Goal: Information Seeking & Learning: Learn about a topic

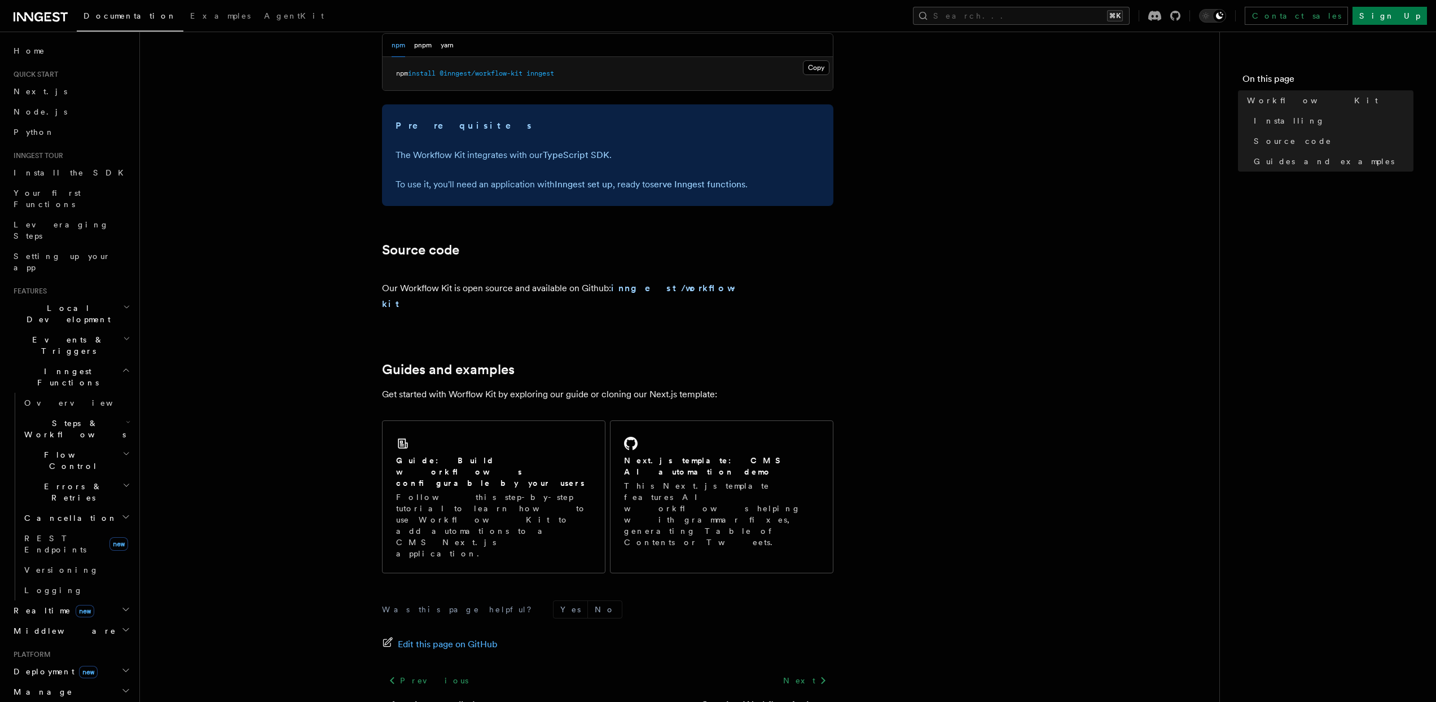
scroll to position [497, 0]
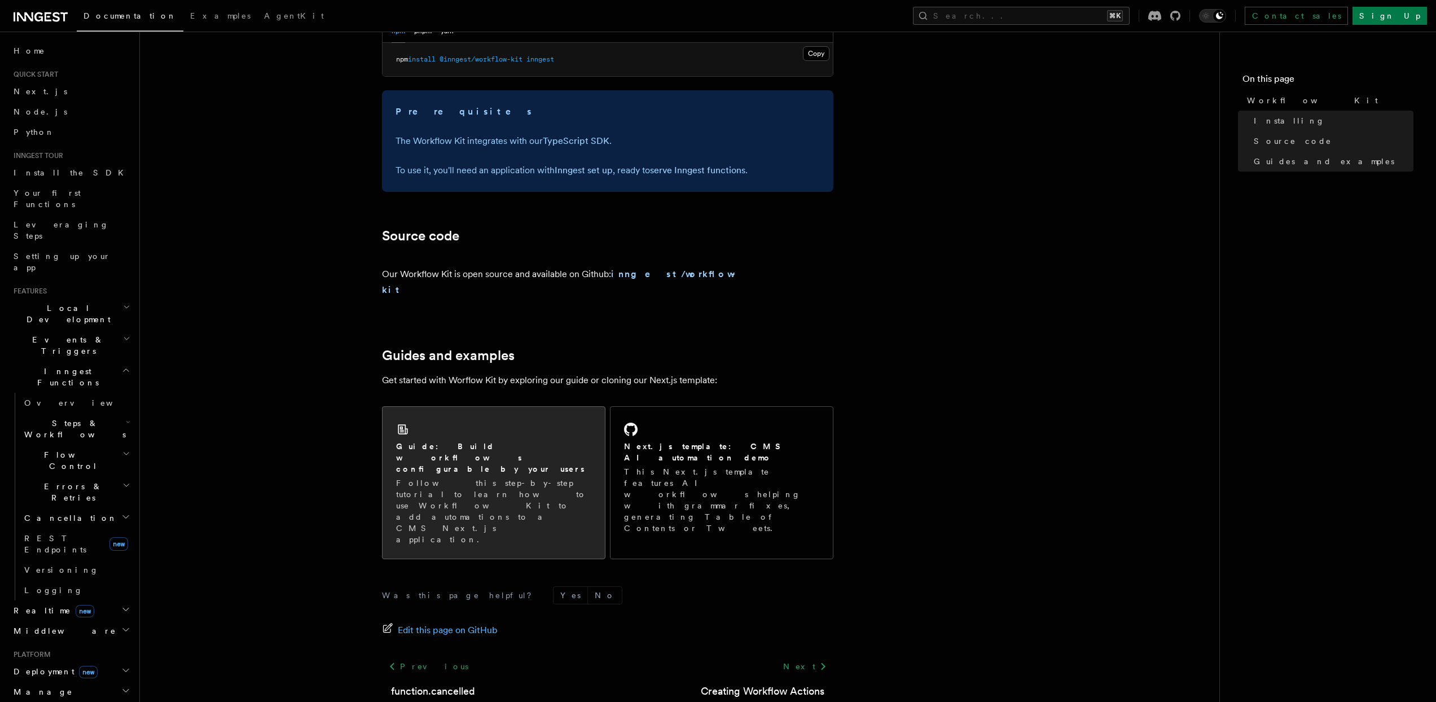
click at [545, 415] on div "Guide: Build workflows configurable by your users Follow this step-by-step tuto…" at bounding box center [494, 483] width 222 height 152
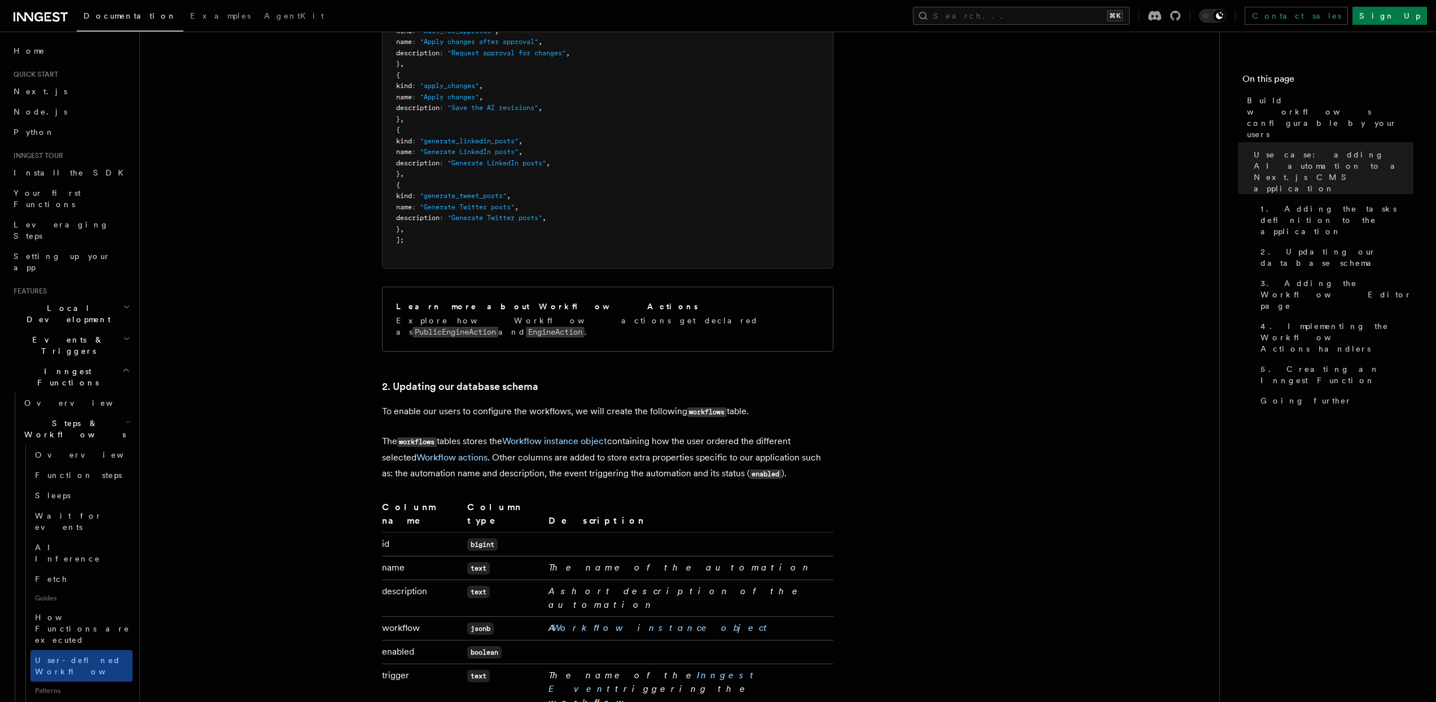
scroll to position [2051, 0]
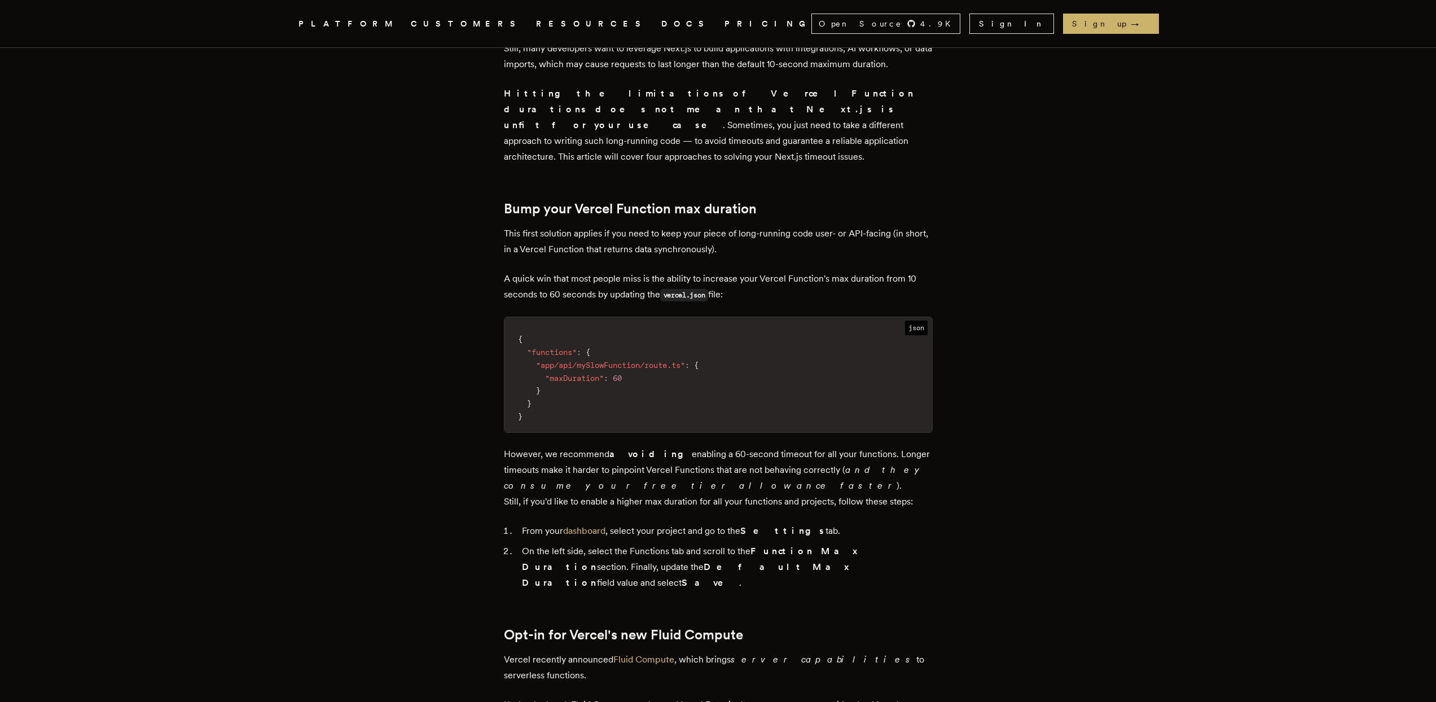
scroll to position [543, 0]
click at [861, 445] on p "However, we recommend avoiding enabling a 60-second timeout for all your functi…" at bounding box center [718, 476] width 429 height 63
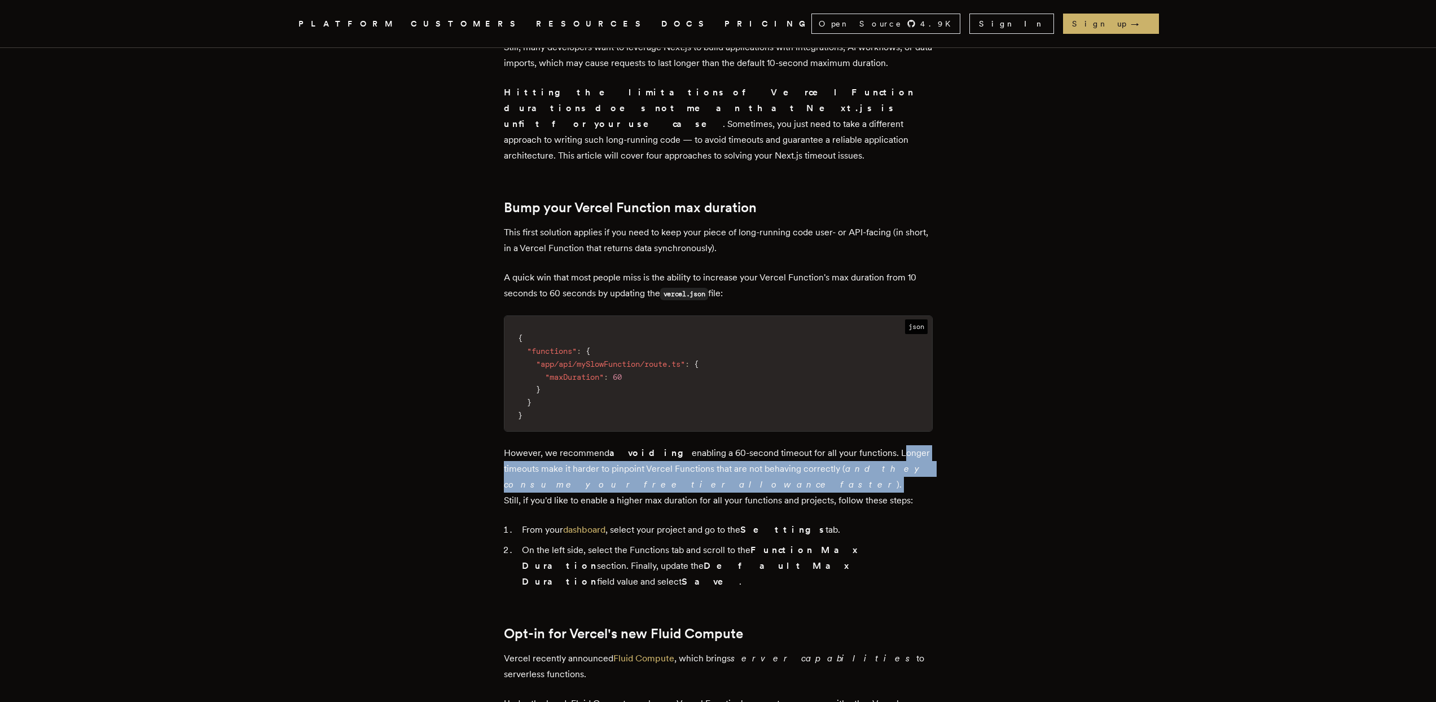
drag, startPoint x: 861, startPoint y: 424, endPoint x: 857, endPoint y: 455, distance: 31.9
click at [857, 455] on p "However, we recommend avoiding enabling a 60-second timeout for all your functi…" at bounding box center [718, 476] width 429 height 63
click at [850, 463] on div at bounding box center [850, 463] width 0 height 0
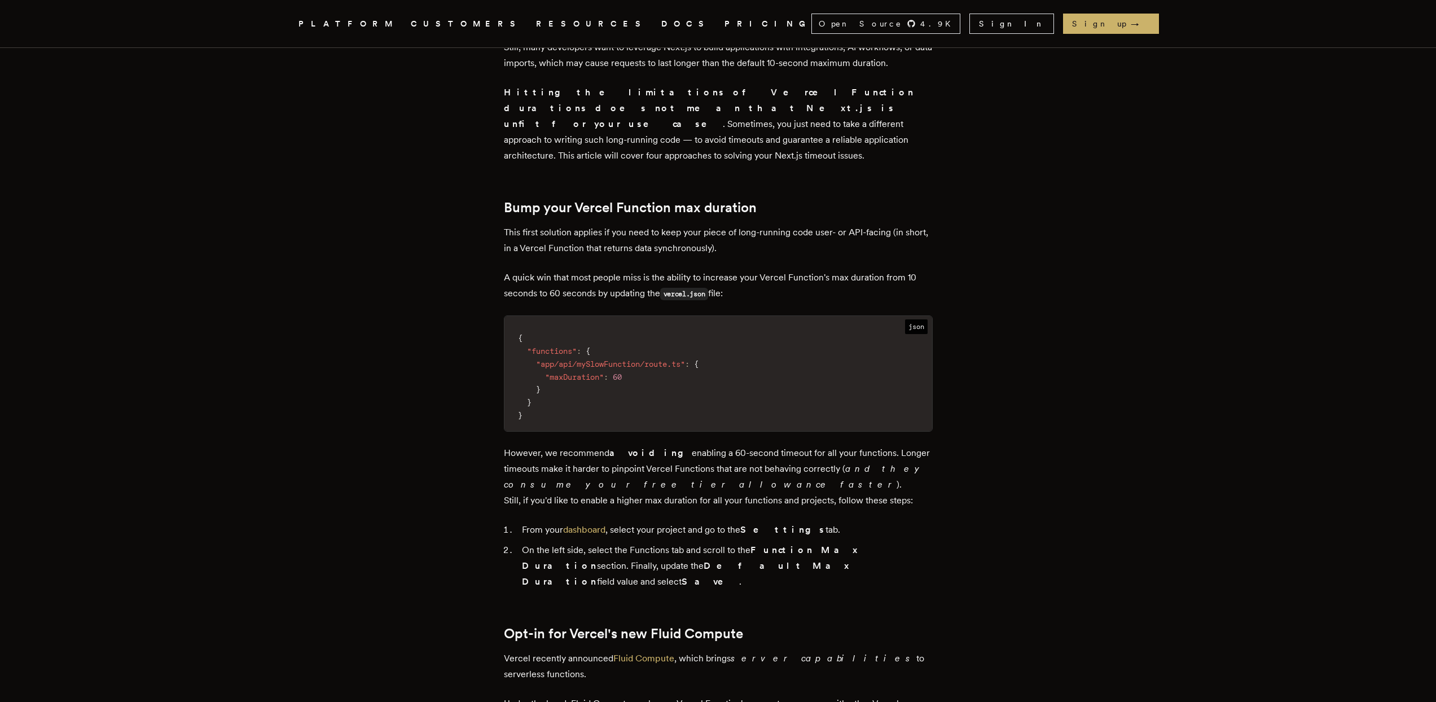
drag, startPoint x: 505, startPoint y: 476, endPoint x: 934, endPoint y: 474, distance: 429.5
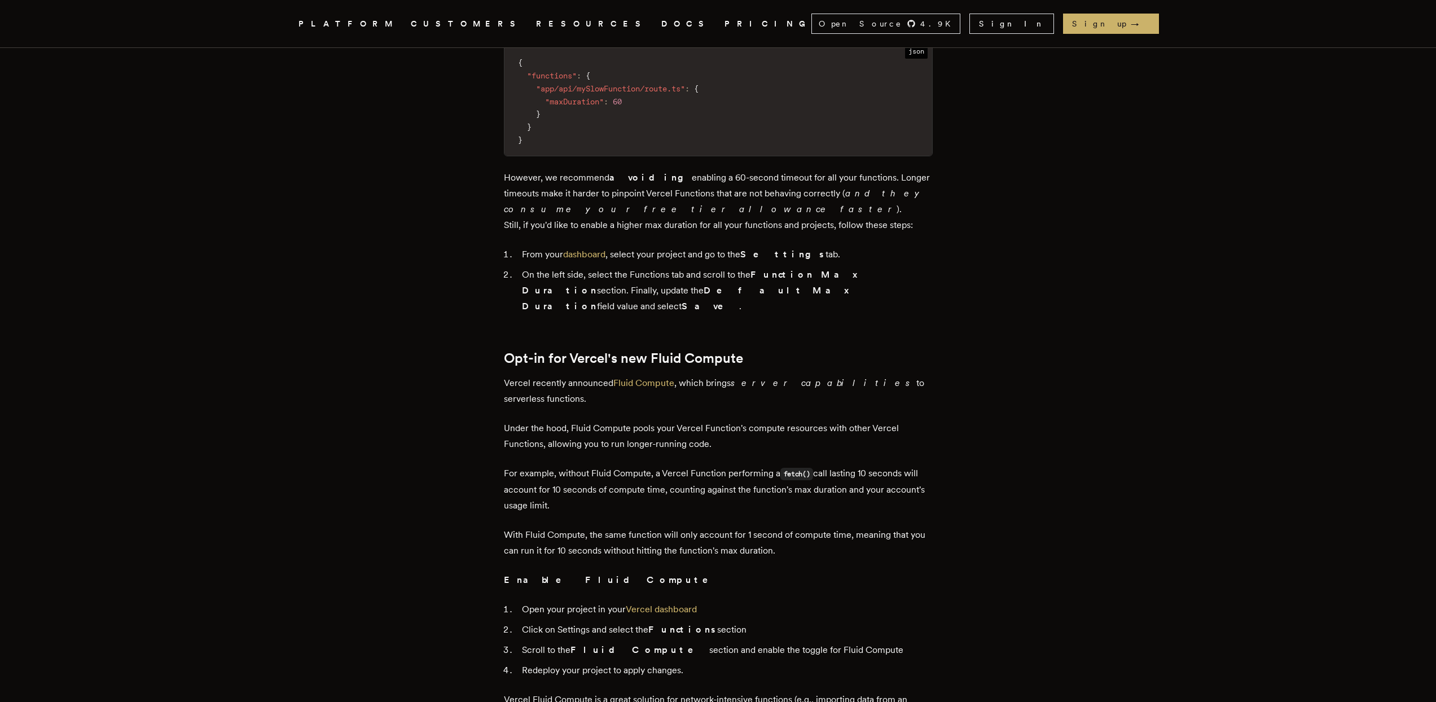
scroll to position [819, 0]
click at [588, 420] on p "Under the hood, Fluid Compute pools your Vercel Function's compute resources wi…" at bounding box center [718, 436] width 429 height 32
click at [581, 348] on div at bounding box center [581, 348] width 0 height 0
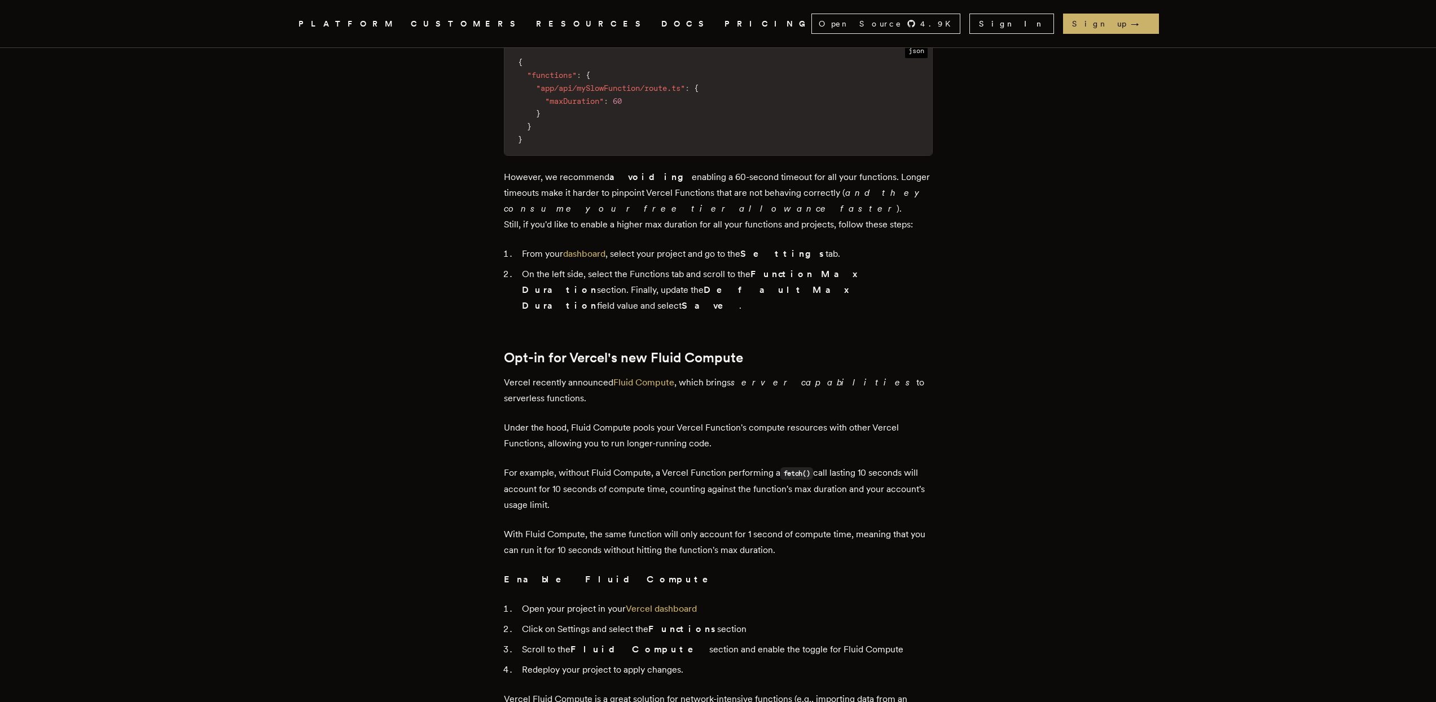
click at [738, 375] on p "Vercel recently announced Fluid Compute , which brings server capabilities to s…" at bounding box center [718, 391] width 429 height 32
click at [612, 420] on p "Under the hood, Fluid Compute pools your Vercel Function's compute resources wi…" at bounding box center [718, 436] width 429 height 32
click at [605, 348] on div at bounding box center [605, 348] width 0 height 0
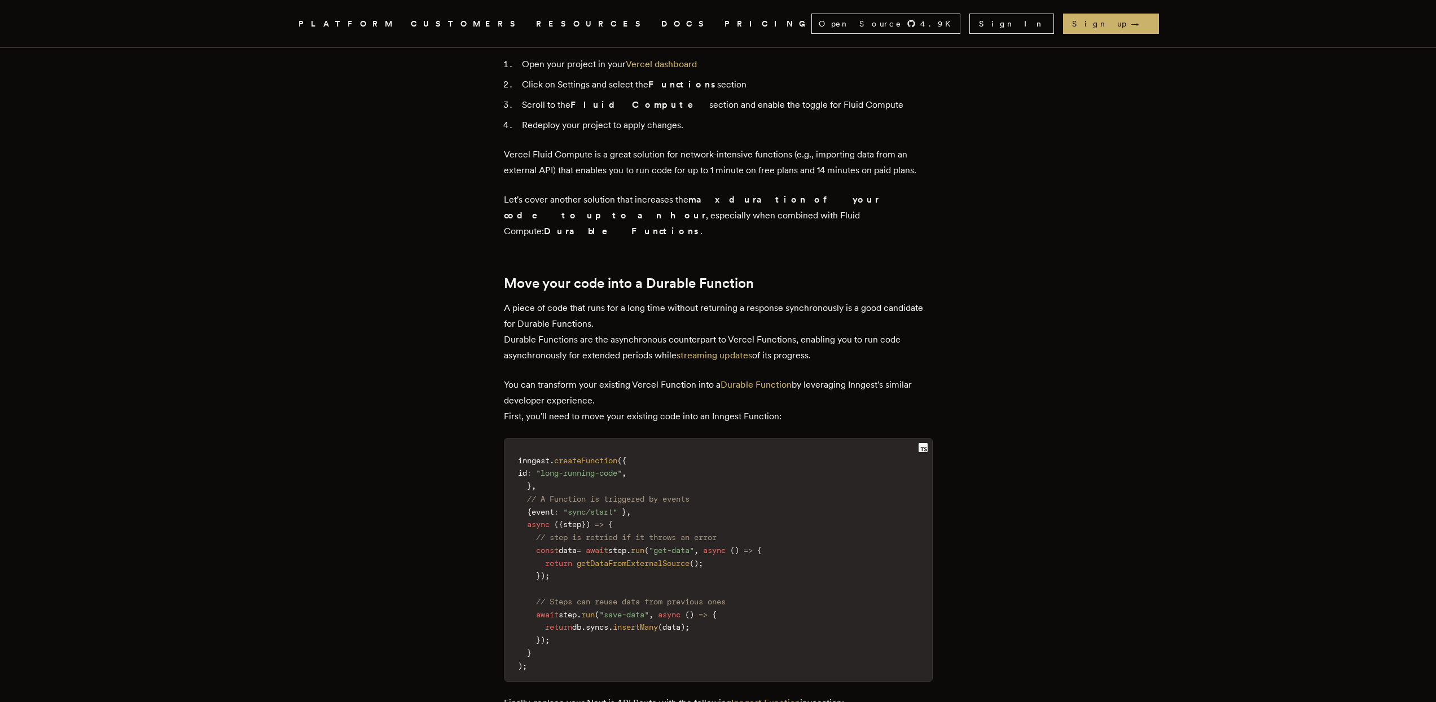
scroll to position [1740, 0]
